Goal: Task Accomplishment & Management: Manage account settings

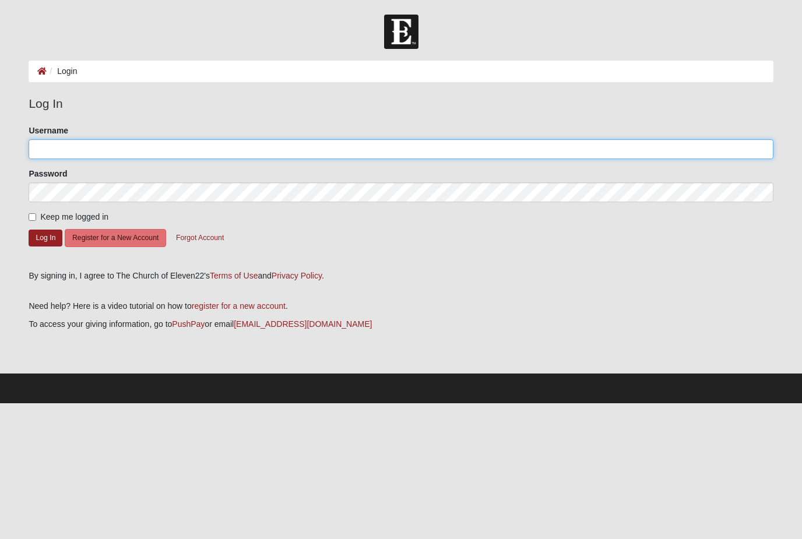
click at [134, 152] on input "Username" at bounding box center [401, 149] width 745 height 20
type input "Ceepage3@yahoo.com"
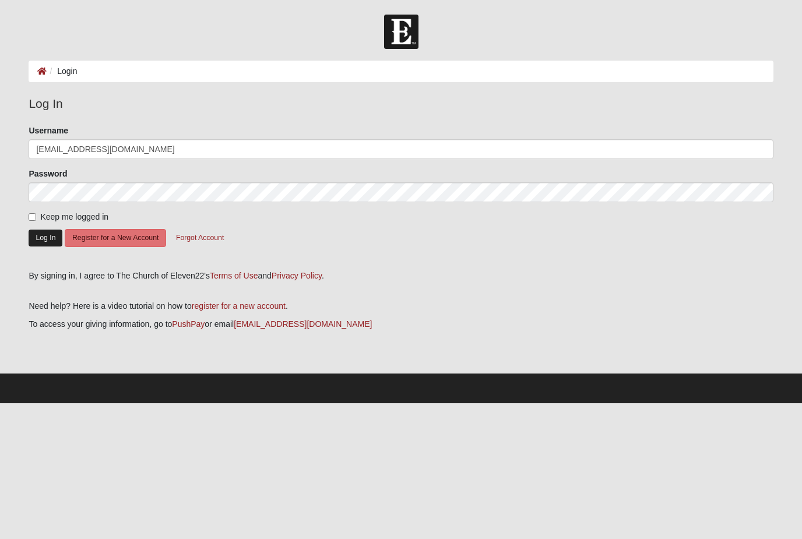
click at [45, 238] on button "Log In" at bounding box center [46, 238] width 34 height 17
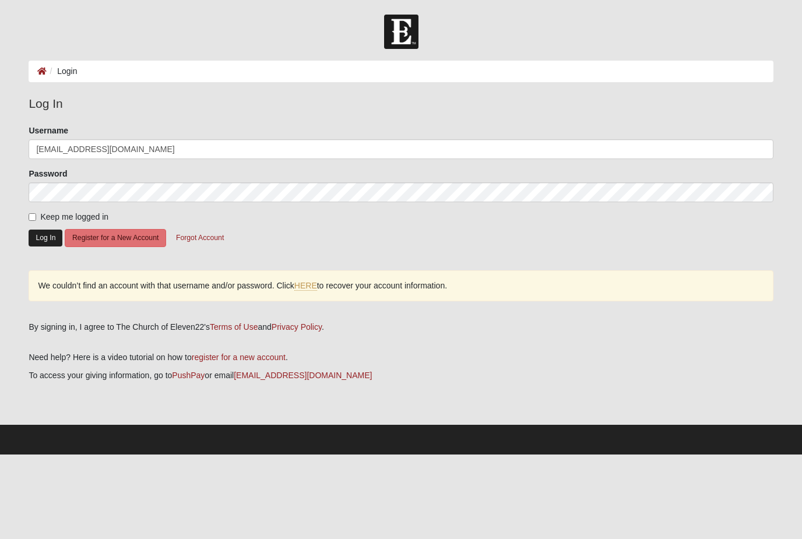
click at [51, 240] on button "Log In" at bounding box center [46, 238] width 34 height 17
click at [313, 286] on link "HERE" at bounding box center [305, 286] width 23 height 10
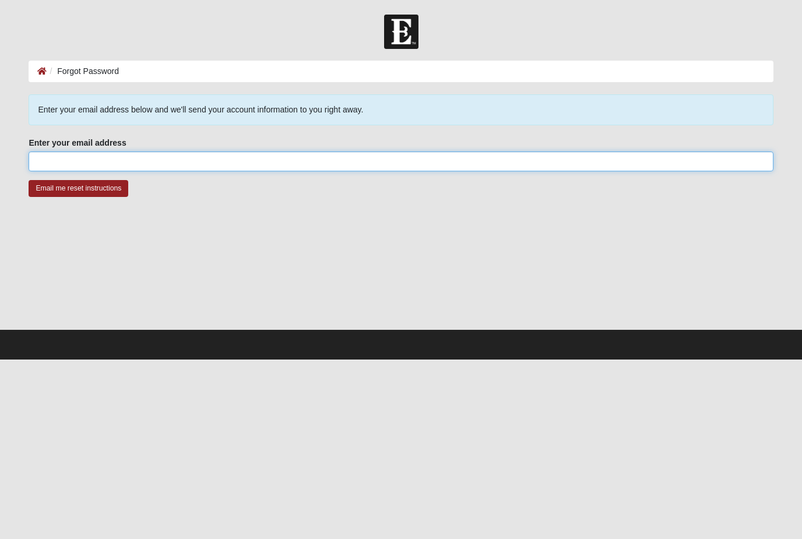
click at [89, 162] on input "Enter your email address" at bounding box center [401, 162] width 745 height 20
type input "Ceepage3"
